Goal: Information Seeking & Learning: Learn about a topic

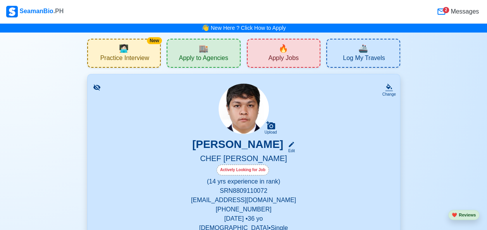
click at [143, 59] on span "Practice Interview" at bounding box center [124, 59] width 49 height 10
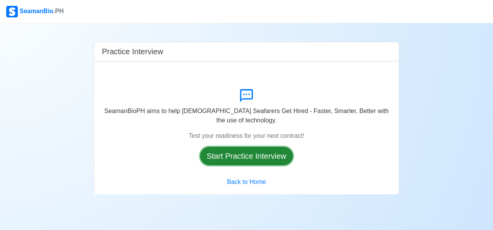
click at [237, 154] on button "Start Practice Interview" at bounding box center [246, 156] width 93 height 19
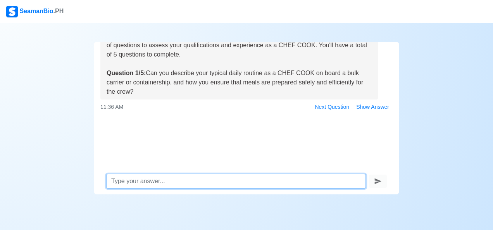
scroll to position [52, 0]
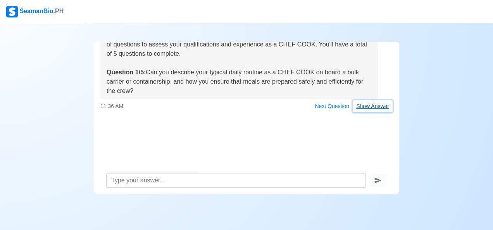
click at [383, 107] on button "Show Answer" at bounding box center [373, 106] width 40 height 12
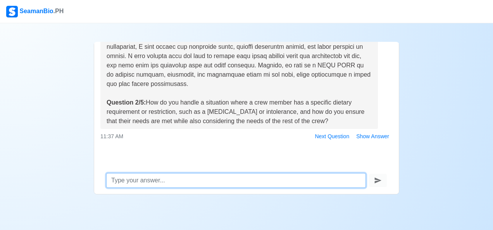
scroll to position [225, 0]
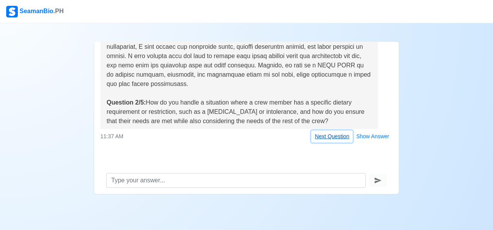
click at [322, 136] on button "Next Question" at bounding box center [331, 137] width 41 height 12
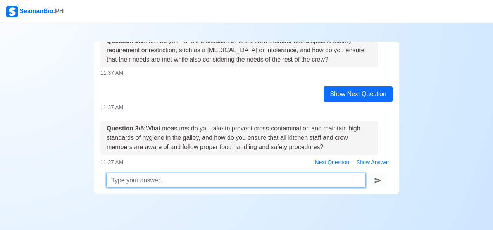
scroll to position [312, 0]
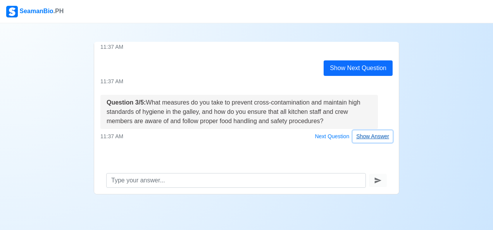
click at [362, 137] on button "Show Answer" at bounding box center [373, 137] width 40 height 12
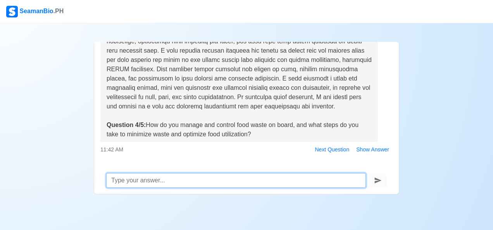
scroll to position [530, 0]
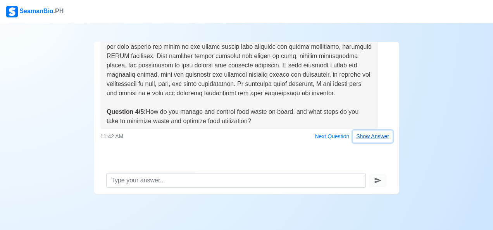
click at [375, 134] on button "Show Answer" at bounding box center [373, 137] width 40 height 12
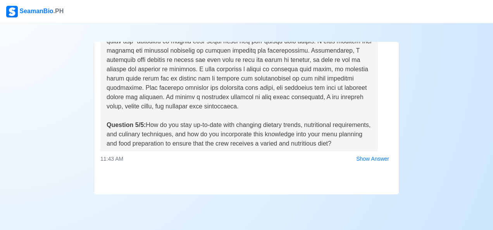
scroll to position [52, 0]
